Goal: Information Seeking & Learning: Understand process/instructions

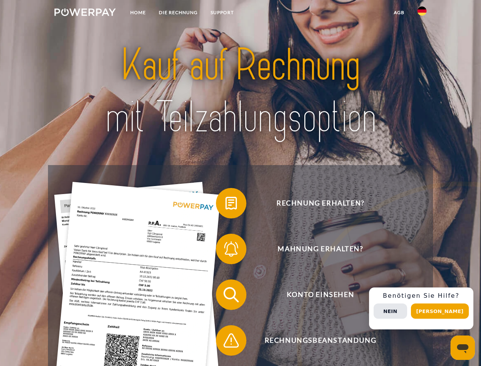
click at [85, 13] on img at bounding box center [84, 12] width 61 height 8
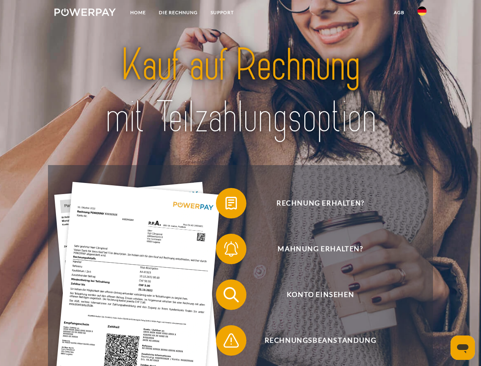
click at [422, 13] on img at bounding box center [421, 10] width 9 height 9
click at [399, 13] on link "agb" at bounding box center [399, 13] width 24 height 14
click at [225, 204] on span at bounding box center [220, 203] width 38 height 38
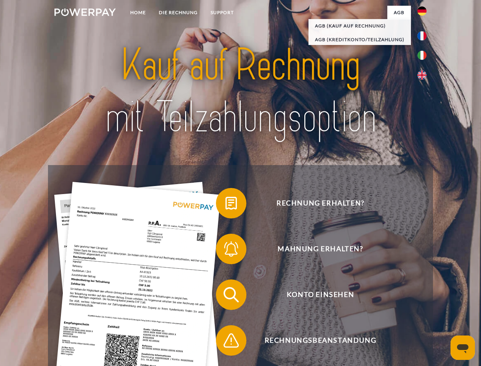
click at [225, 250] on span at bounding box center [220, 249] width 38 height 38
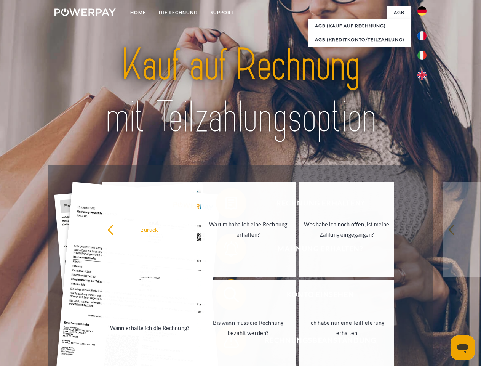
click at [225, 296] on link "Bis wann muss die Rechnung bezahlt werden?" at bounding box center [248, 327] width 95 height 95
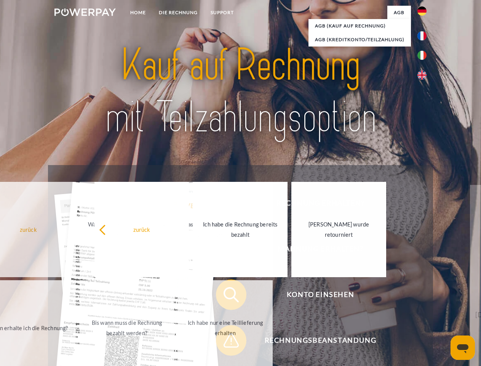
click at [225, 342] on span at bounding box center [220, 340] width 38 height 38
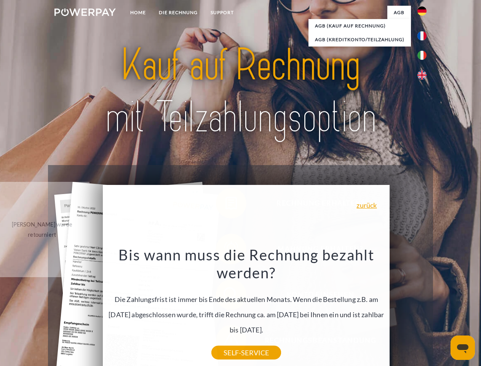
click at [424, 308] on div "Rechnung erhalten? Mahnung erhalten? Konto einsehen" at bounding box center [240, 317] width 385 height 305
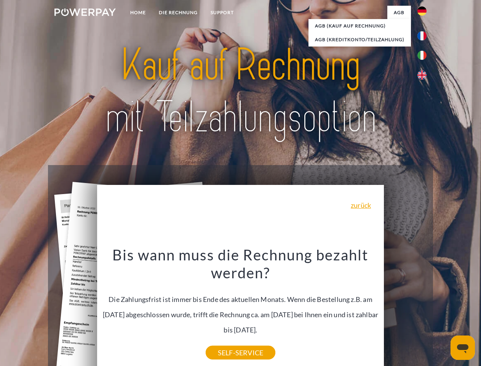
click at [405, 310] on span "Konto einsehen" at bounding box center [320, 294] width 187 height 30
click at [442, 311] on header "Home DIE RECHNUNG SUPPORT" at bounding box center [240, 263] width 481 height 526
